Goal: Information Seeking & Learning: Learn about a topic

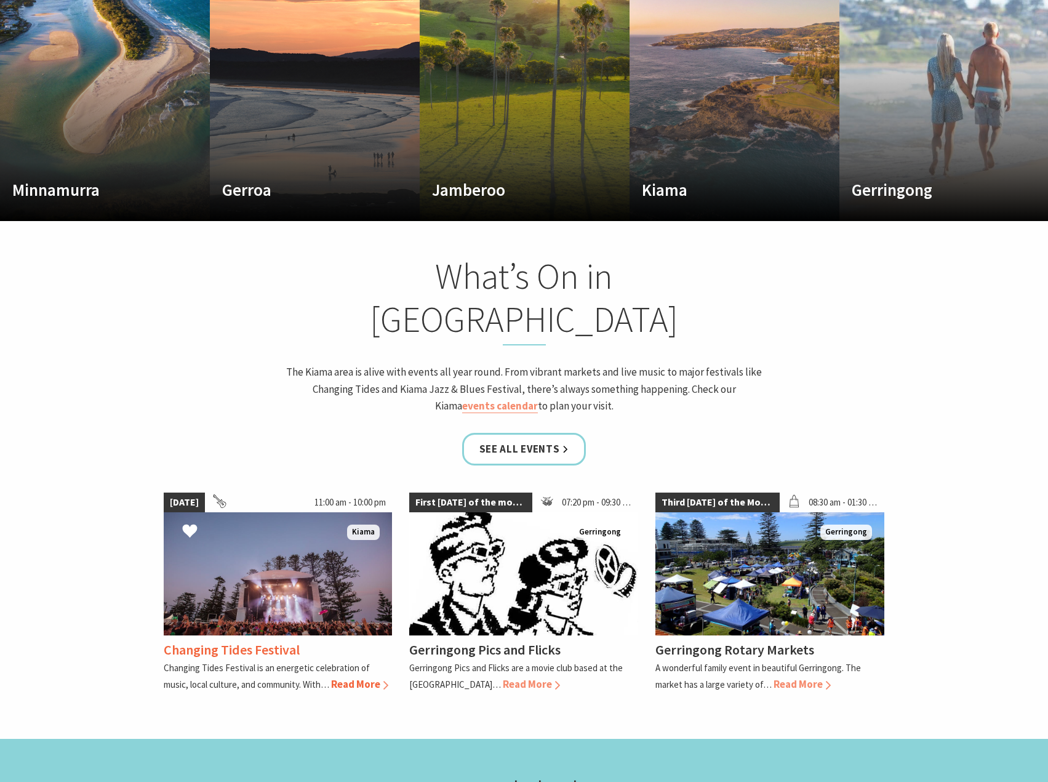
scroll to position [1046, 0]
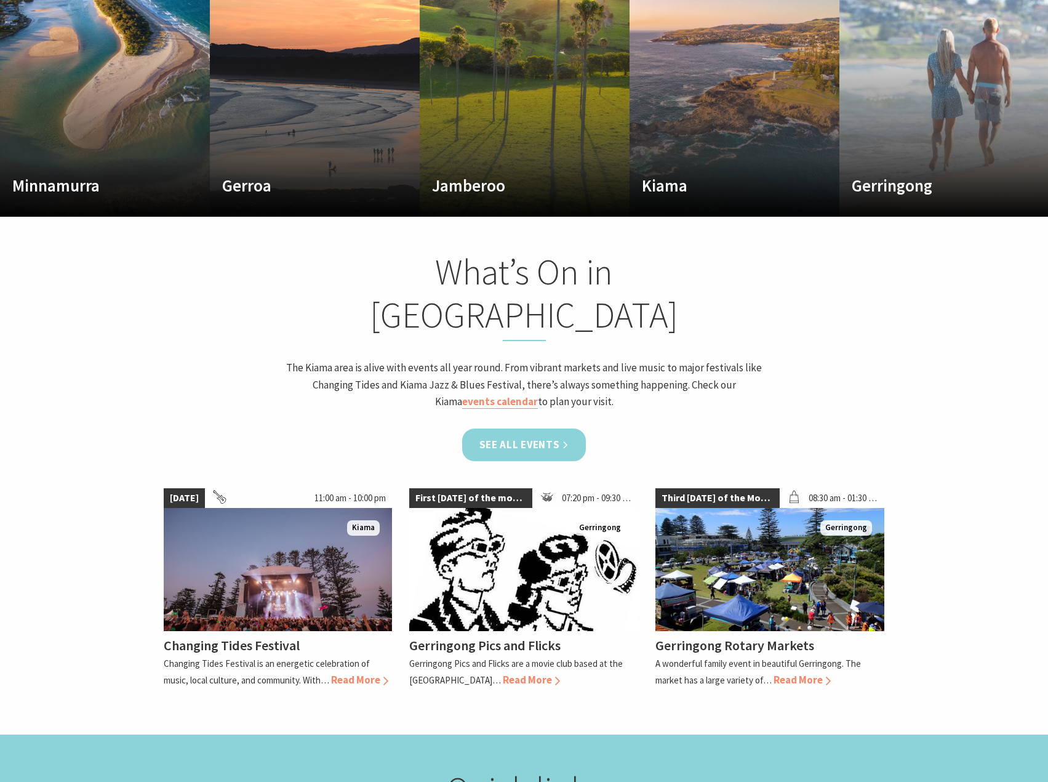
click at [508, 428] on link "See all Events" at bounding box center [524, 444] width 124 height 33
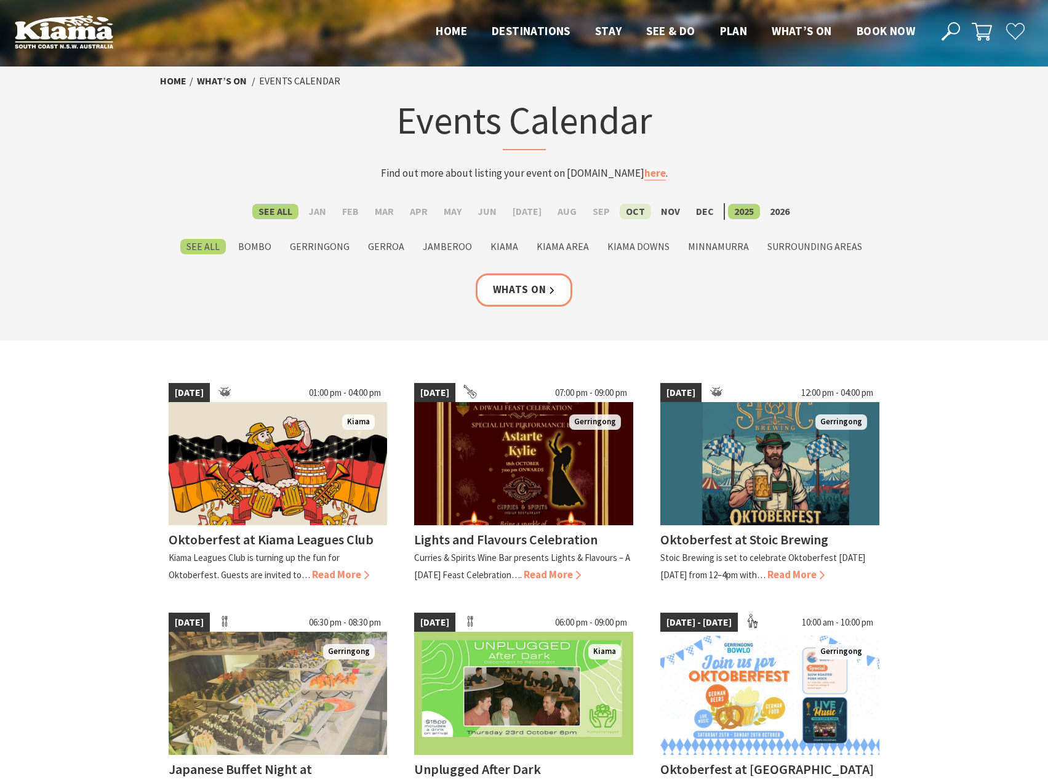
click at [629, 212] on label "Oct" at bounding box center [635, 211] width 31 height 15
click at [0, 0] on input "Oct" at bounding box center [0, 0] width 0 height 0
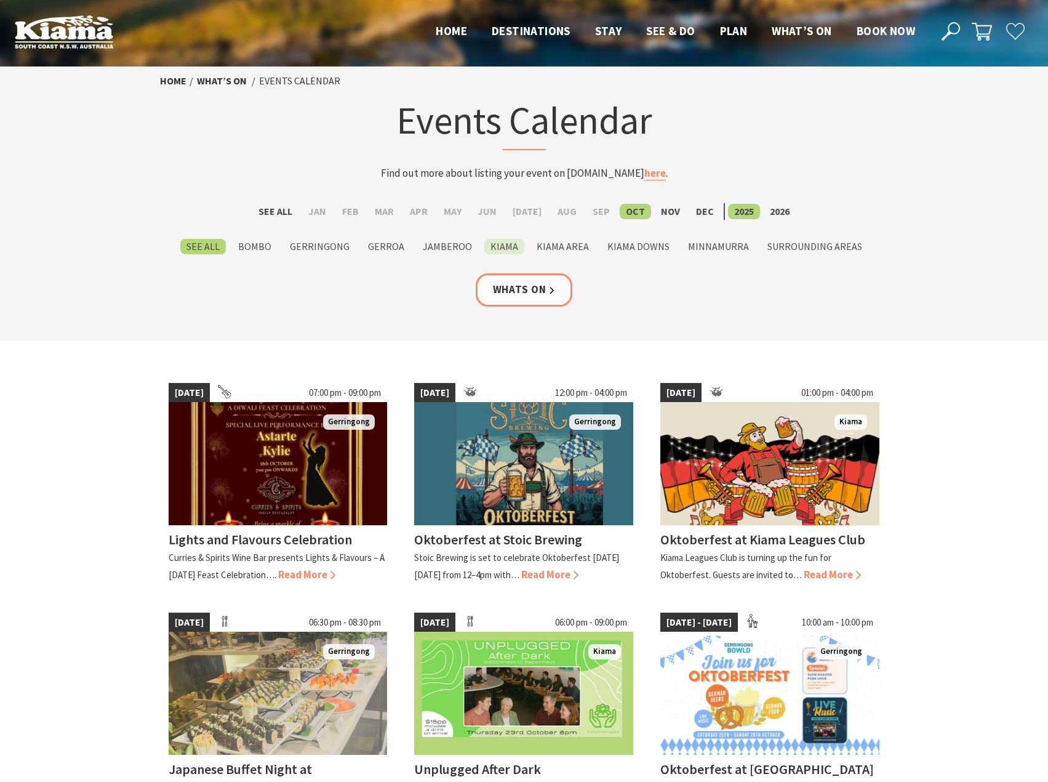
click at [507, 242] on label "Kiama" at bounding box center [504, 246] width 40 height 15
click at [0, 0] on input "Kiama" at bounding box center [0, 0] width 0 height 0
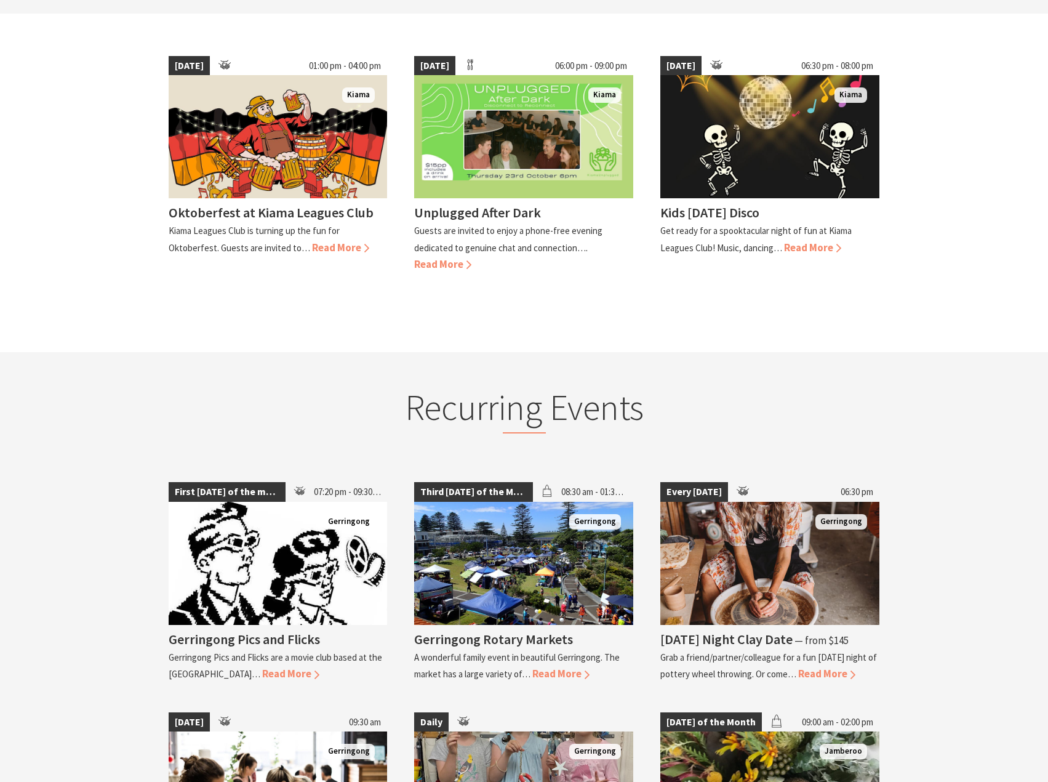
scroll to position [492, 0]
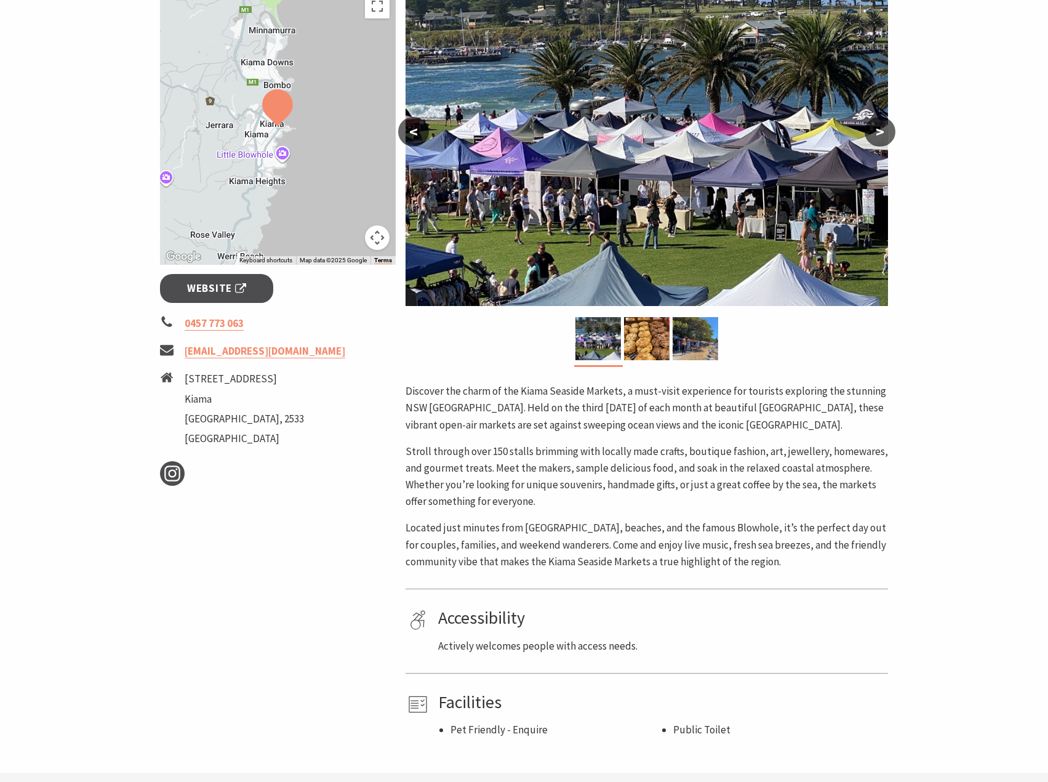
scroll to position [246, 0]
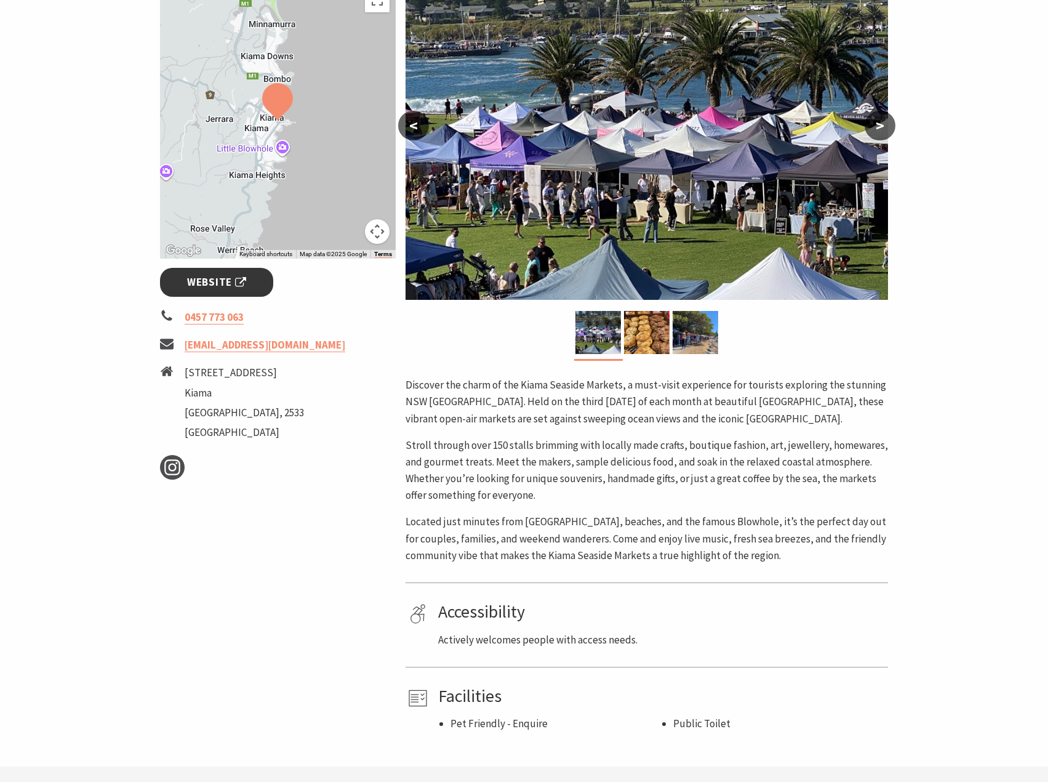
click at [225, 280] on span "Website" at bounding box center [216, 282] width 59 height 17
